Goal: Task Accomplishment & Management: Manage account settings

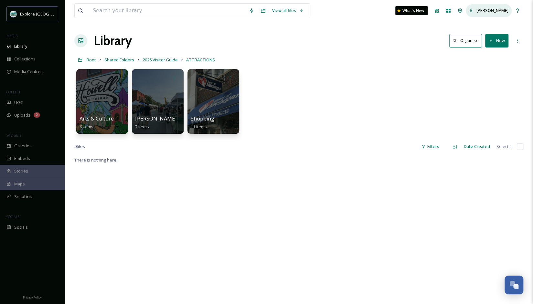
click at [498, 13] on span "[PERSON_NAME]" at bounding box center [493, 10] width 32 height 6
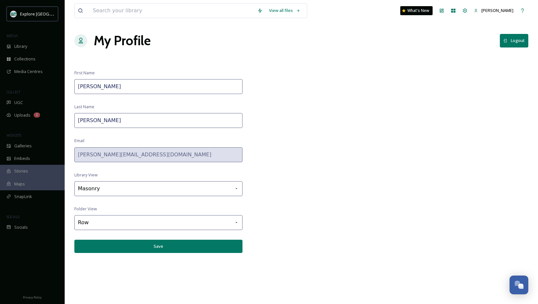
click at [517, 44] on button "Logout" at bounding box center [514, 40] width 28 height 13
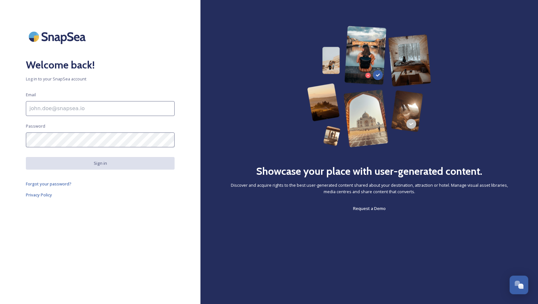
click at [128, 114] on input at bounding box center [100, 108] width 149 height 15
click at [87, 132] on div "Welcome back! Log in to your SnapSea account Email [PERSON_NAME][EMAIL_ADDRESS]…" at bounding box center [100, 152] width 200 height 252
type input "[PERSON_NAME][EMAIL_ADDRESS][DOMAIN_NAME]"
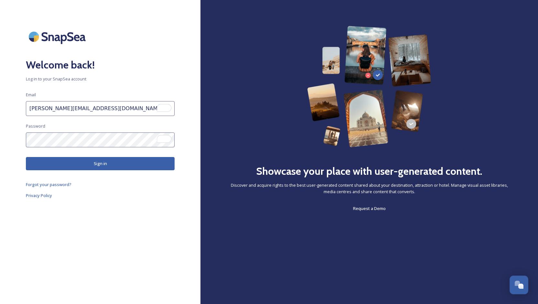
click at [167, 138] on div at bounding box center [166, 139] width 9 height 10
click at [136, 139] on html "Welcome back! Log in to your SnapSea account Email [PERSON_NAME][EMAIL_ADDRESS]…" at bounding box center [269, 152] width 538 height 304
click at [171, 141] on span at bounding box center [167, 139] width 7 height 8
click at [119, 150] on div "Welcome back! Log in to your SnapSea account Email [PERSON_NAME][EMAIL_ADDRESS]…" at bounding box center [100, 152] width 200 height 252
